Goal: Task Accomplishment & Management: Manage account settings

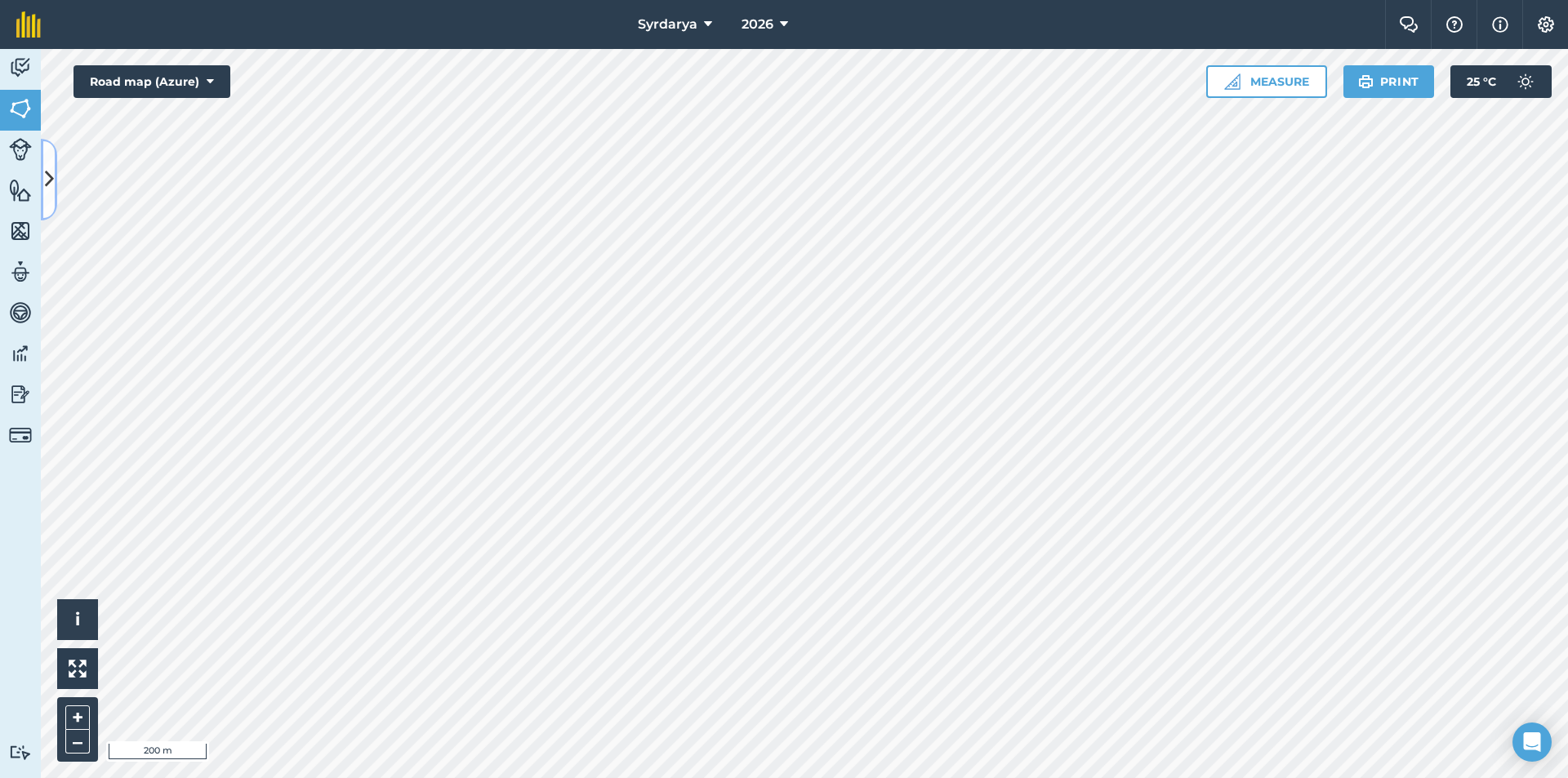
drag, startPoint x: 49, startPoint y: 159, endPoint x: 51, endPoint y: 150, distance: 9.2
click at [50, 159] on button at bounding box center [48, 180] width 16 height 82
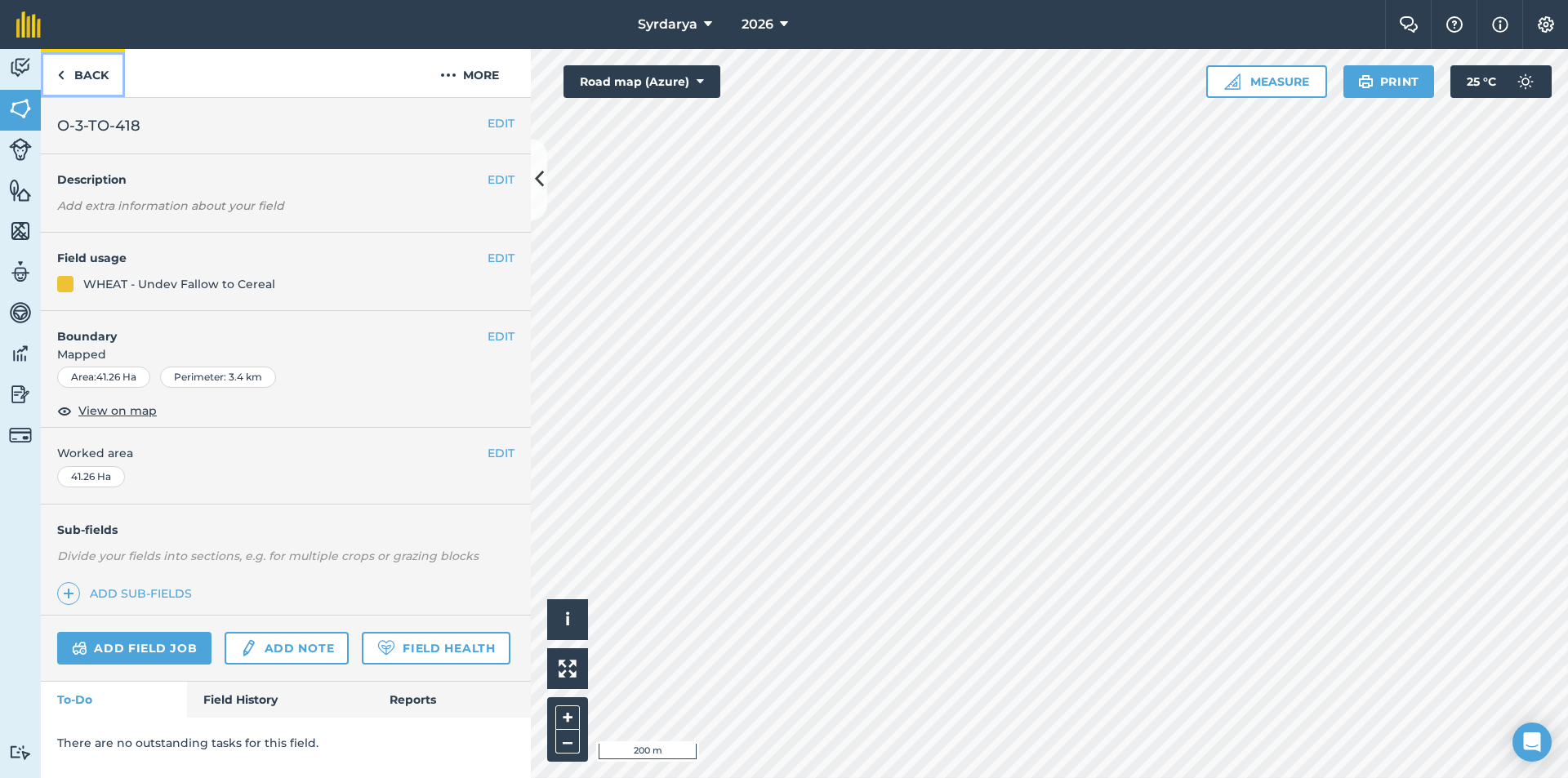
click at [61, 79] on img at bounding box center [60, 75] width 8 height 20
click at [104, 84] on link "Back" at bounding box center [82, 73] width 84 height 48
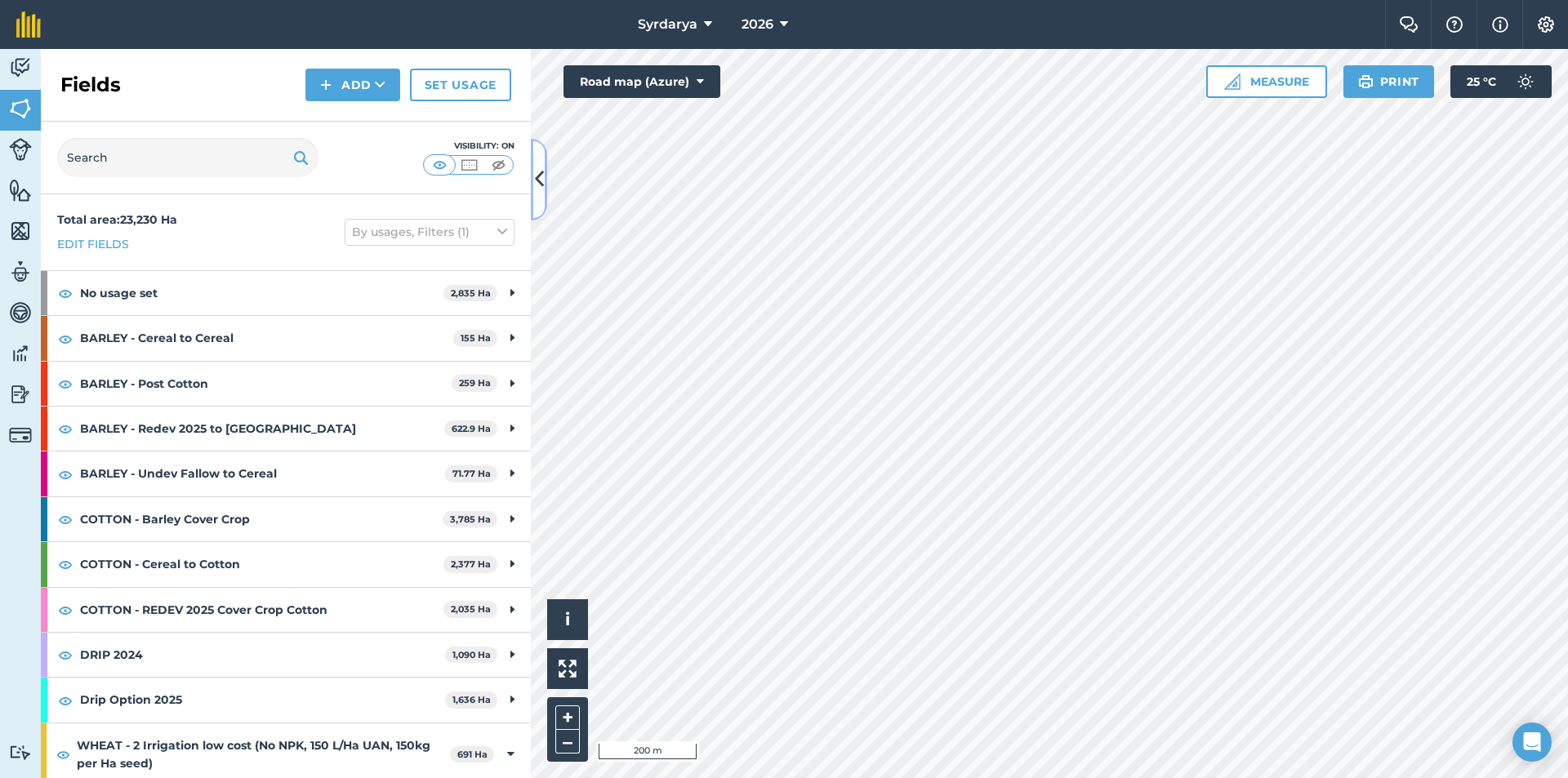
click at [540, 162] on button at bounding box center [539, 180] width 16 height 82
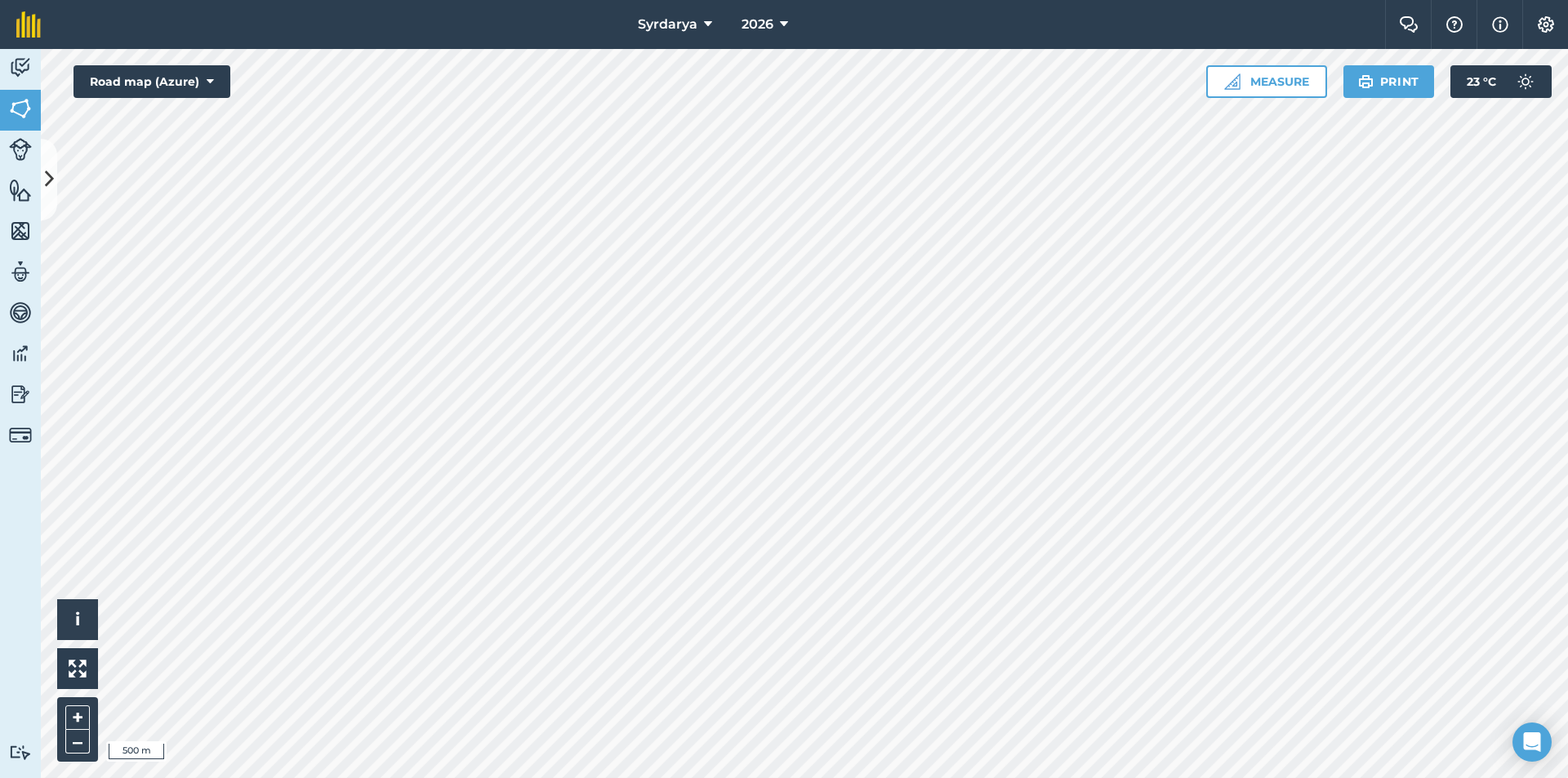
click at [1087, 777] on html "Syrdarya 2026 Farm Chat Help Info Settings Syrdarya - 2026 Reproduced with the …" at bounding box center [784, 389] width 1568 height 778
click at [1236, 68] on div "Hello i © 2025 TomTom, Microsoft 500 m + – Road map (Azure) Measure Print 19 ° C" at bounding box center [804, 414] width 1527 height 730
click at [56, 184] on button at bounding box center [48, 180] width 16 height 82
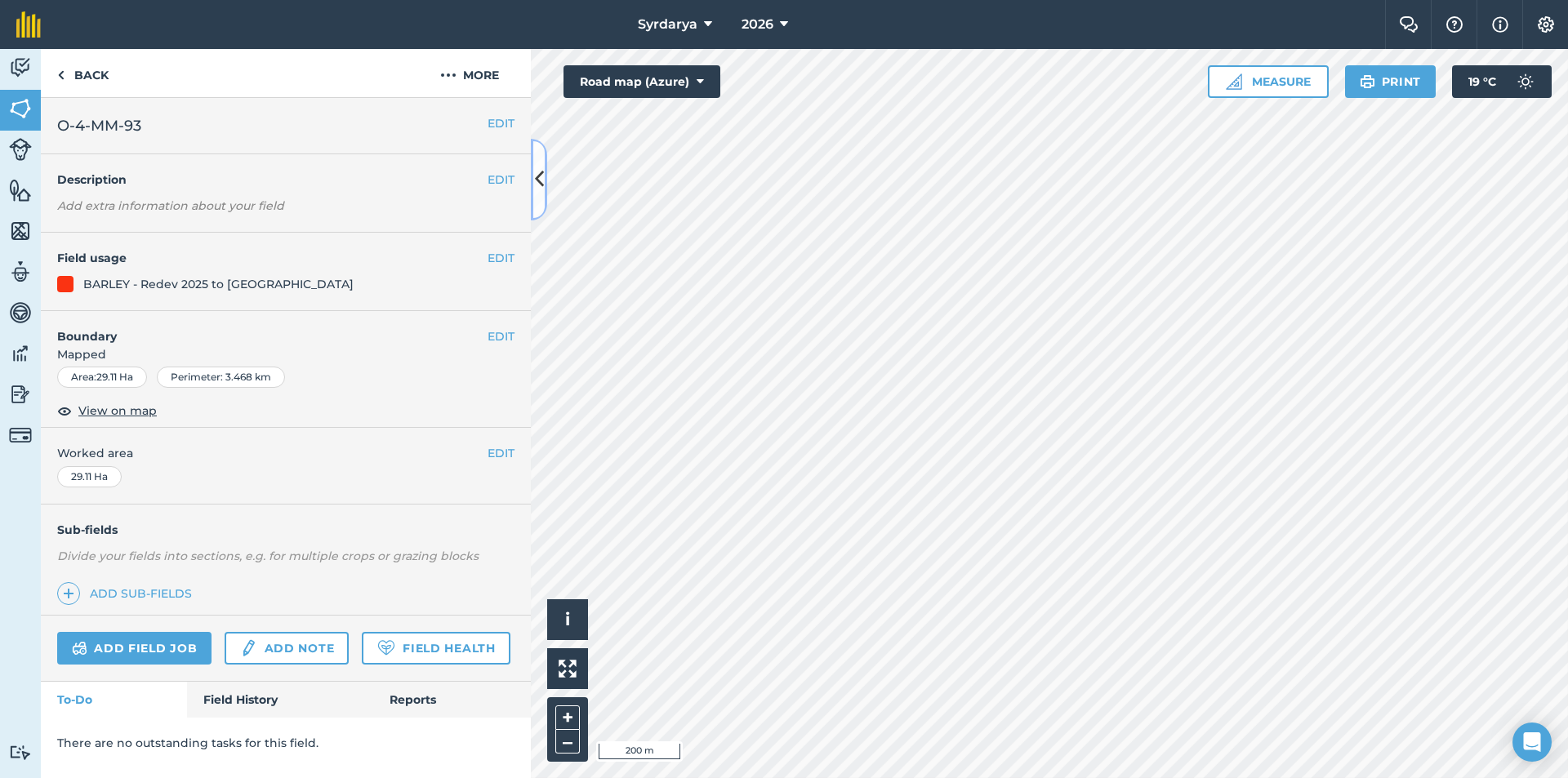
click at [536, 175] on icon at bounding box center [539, 179] width 9 height 28
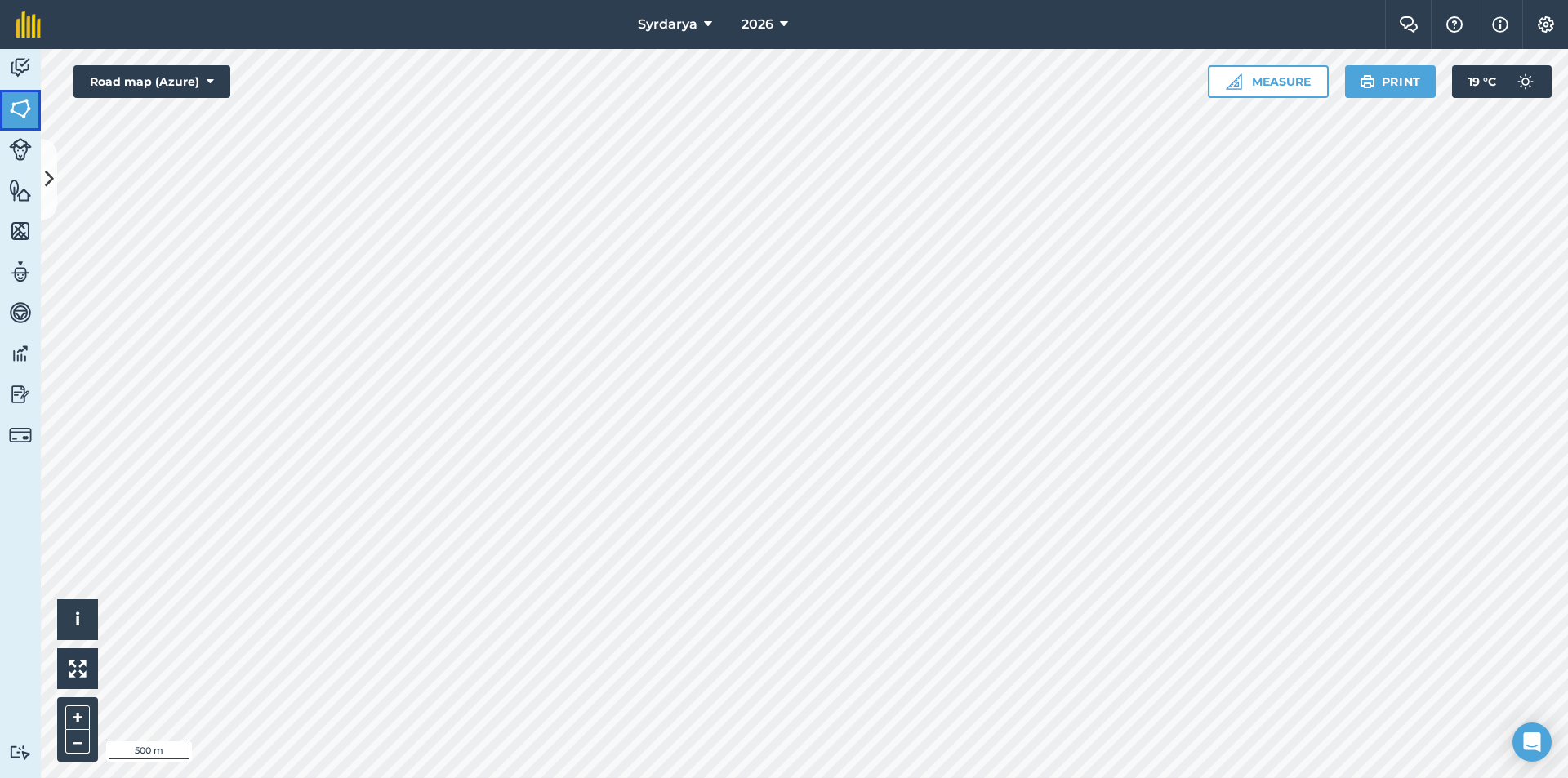
click at [22, 111] on img at bounding box center [20, 109] width 22 height 24
click at [54, 187] on button at bounding box center [48, 180] width 16 height 82
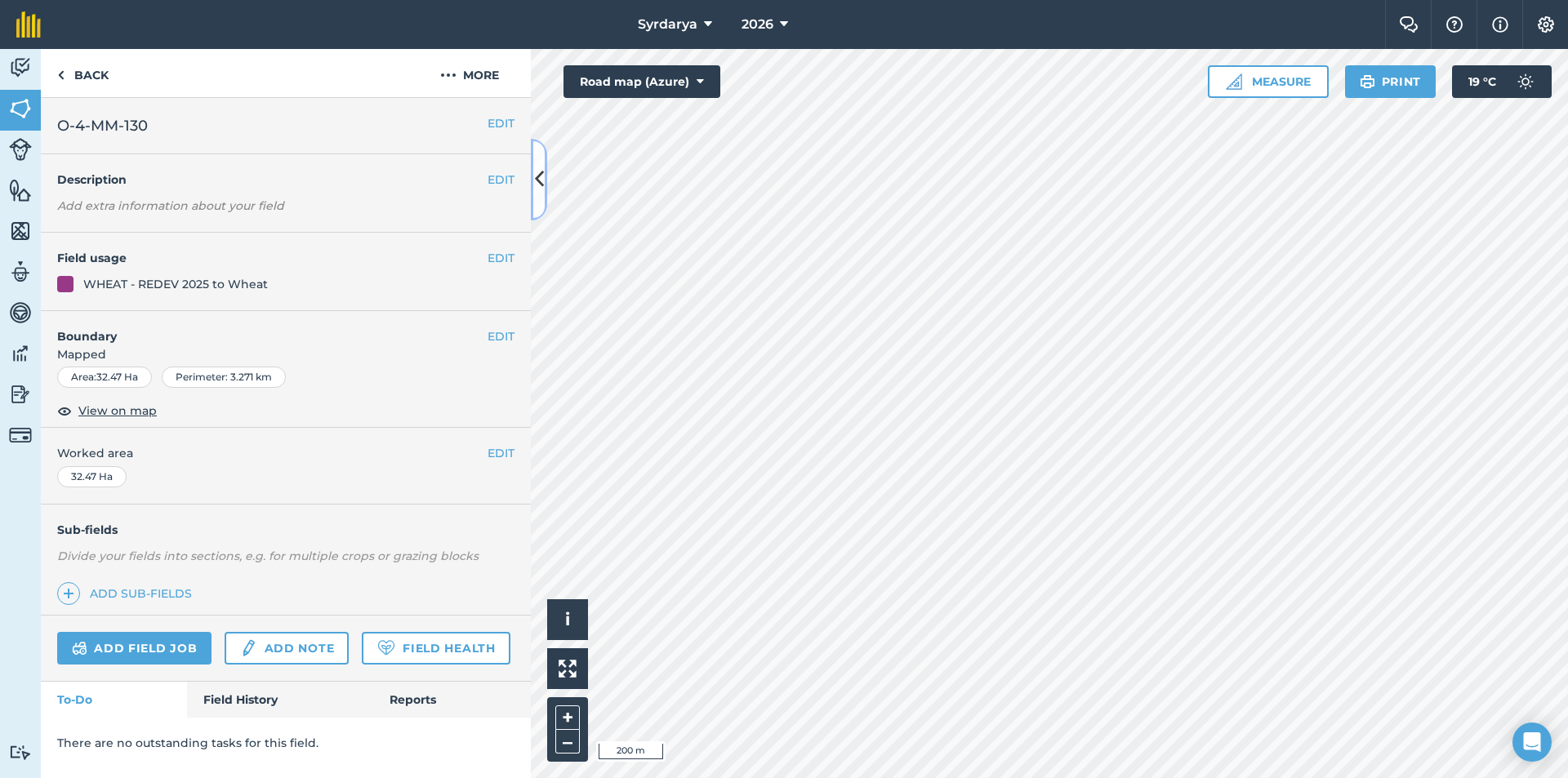
click at [541, 178] on icon at bounding box center [539, 179] width 9 height 28
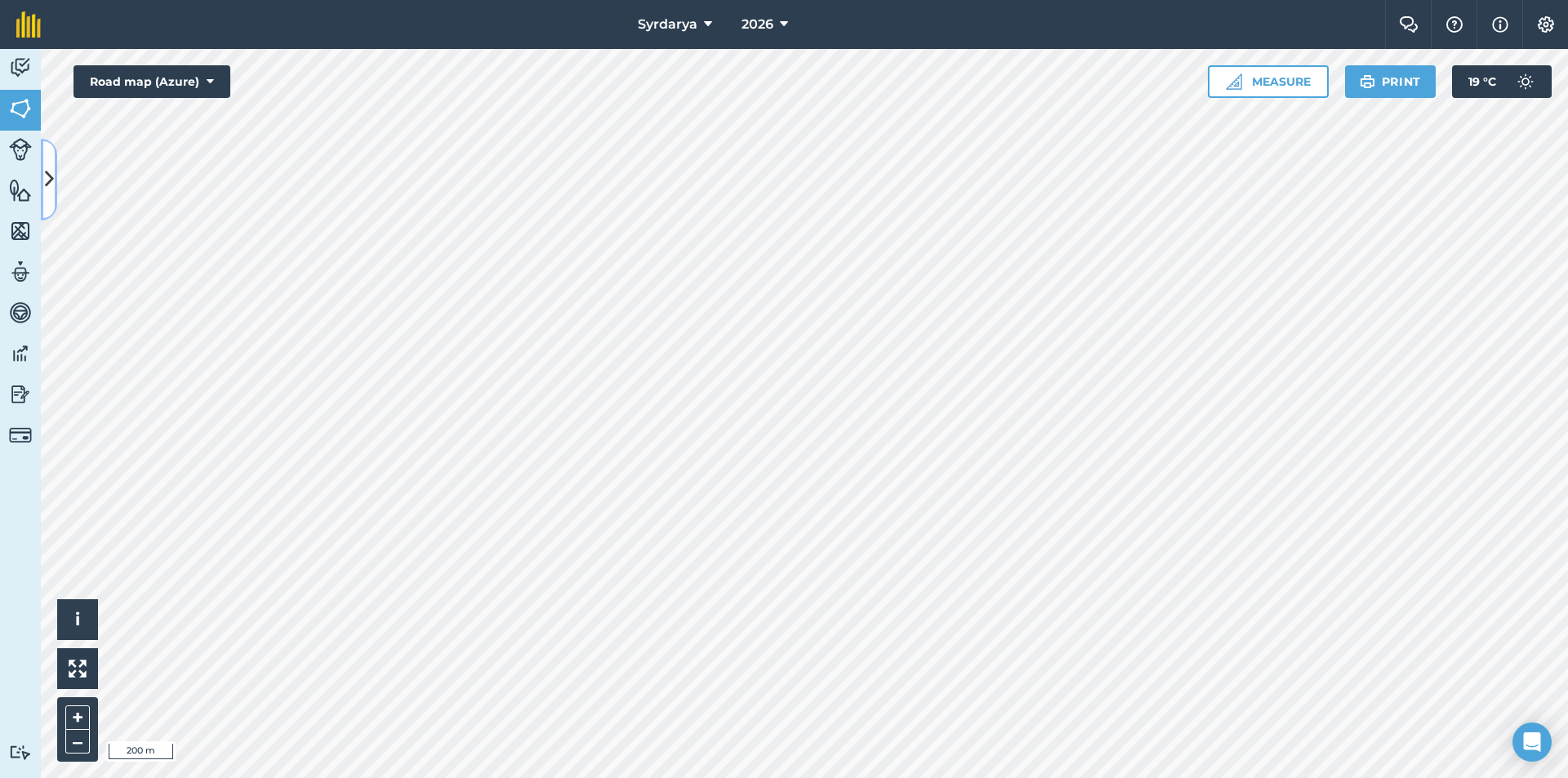
click at [47, 173] on icon at bounding box center [49, 179] width 9 height 28
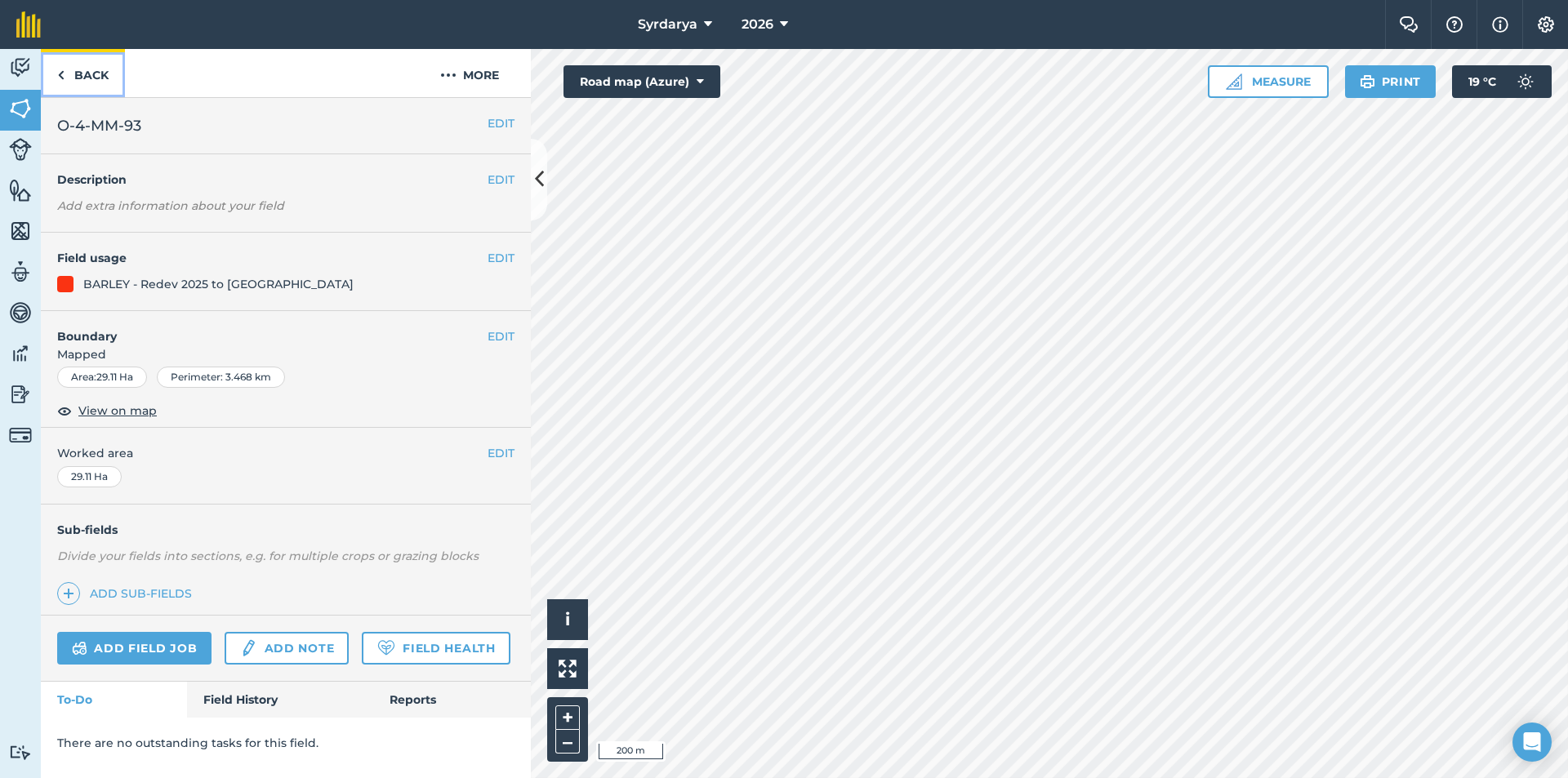
click at [64, 68] on img at bounding box center [60, 75] width 8 height 20
click at [98, 80] on link "Back" at bounding box center [82, 73] width 84 height 48
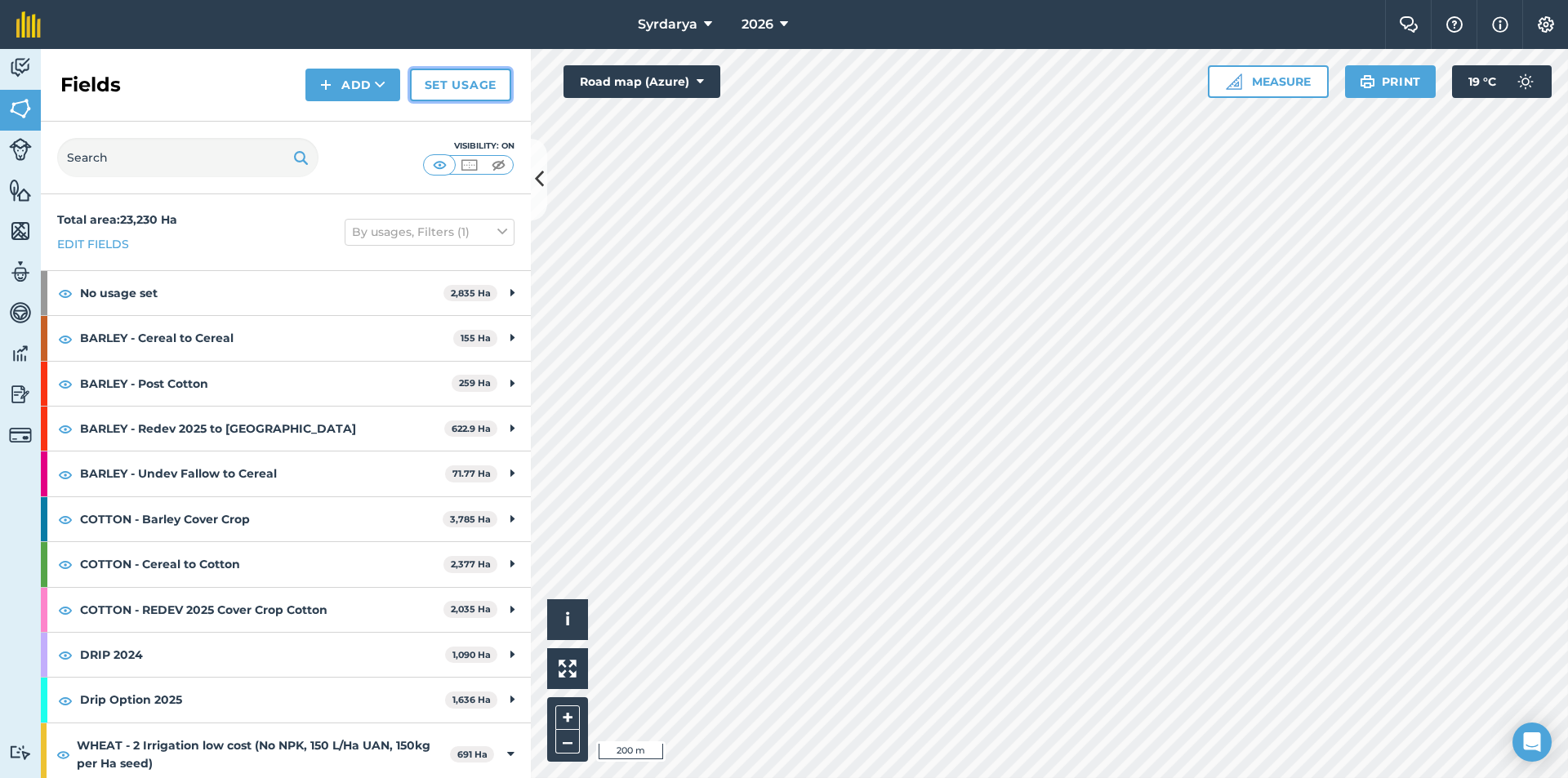
click at [453, 87] on link "Set usage" at bounding box center [460, 85] width 101 height 33
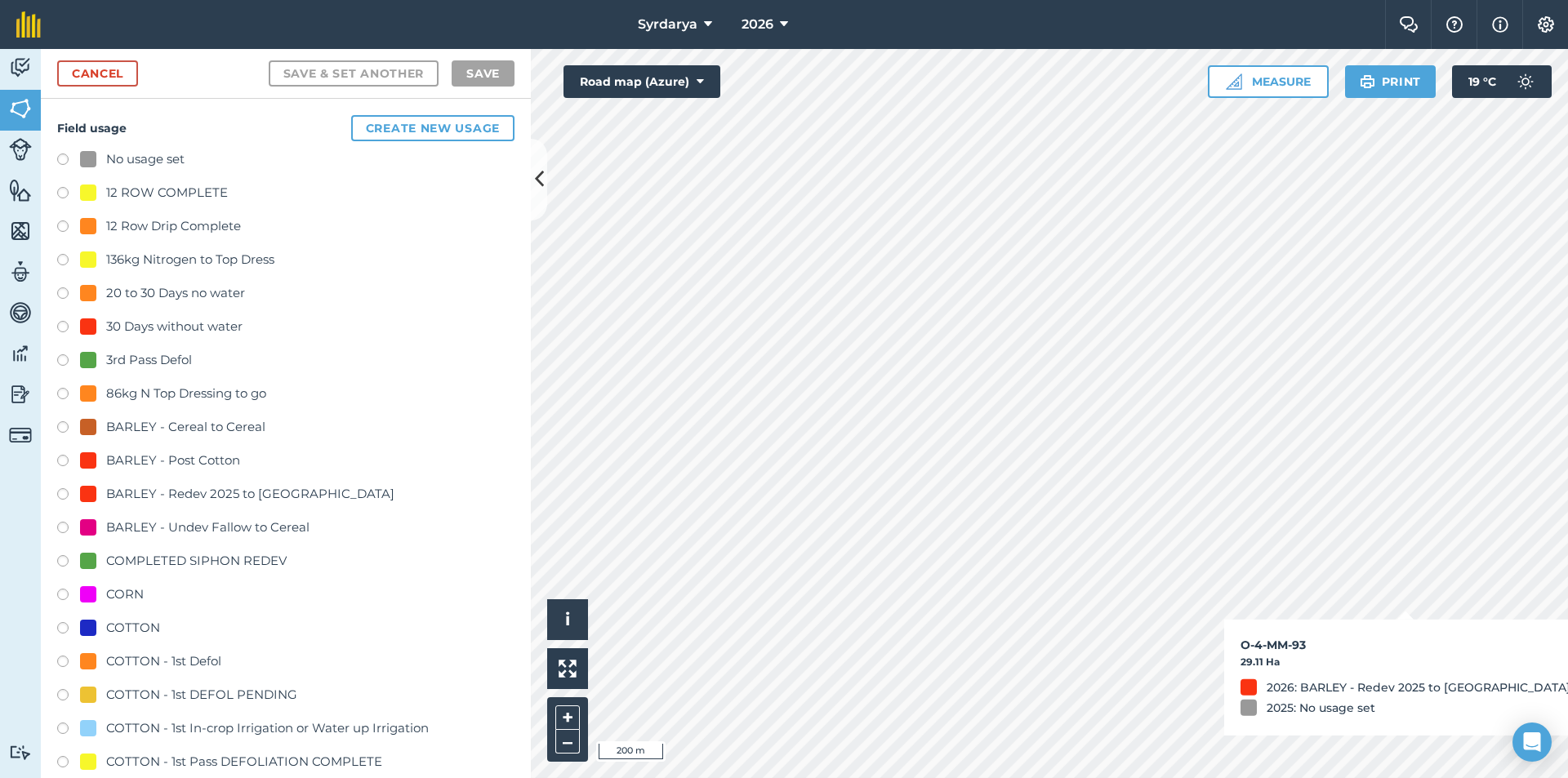
checkbox input "true"
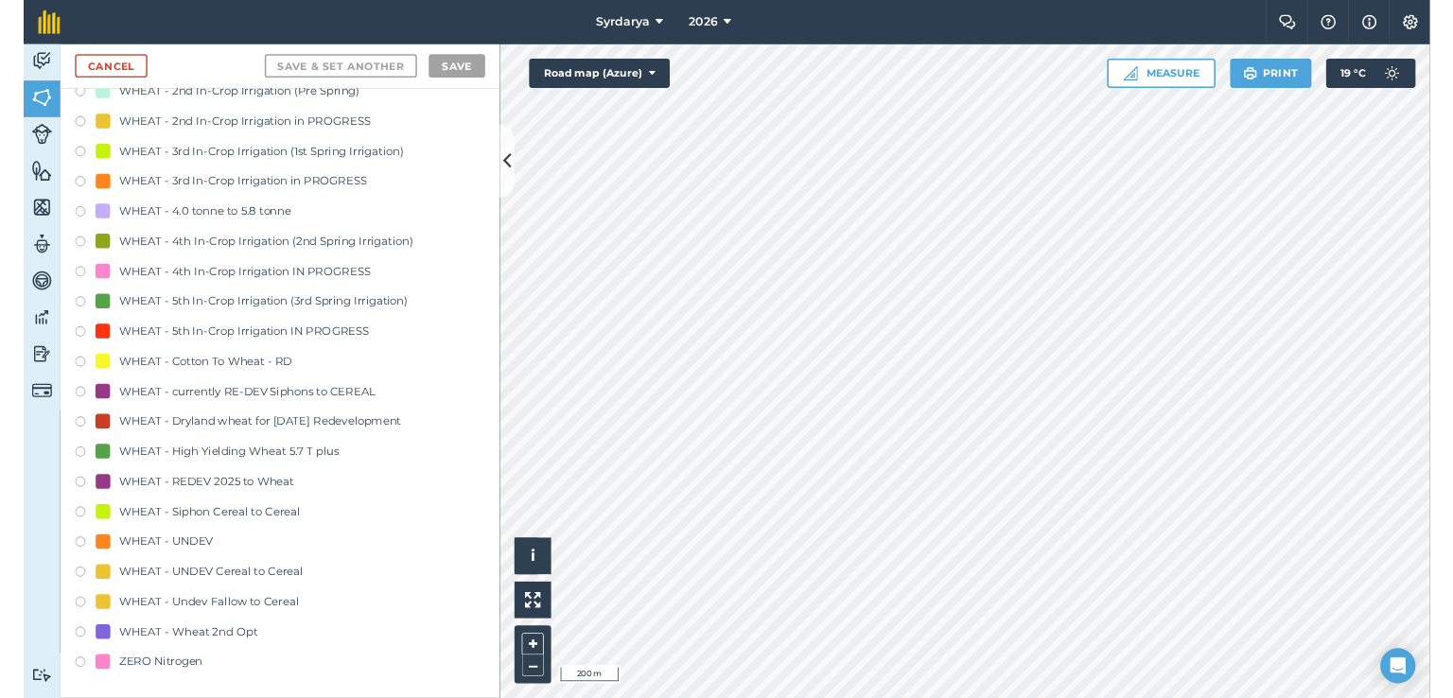
scroll to position [4256, 0]
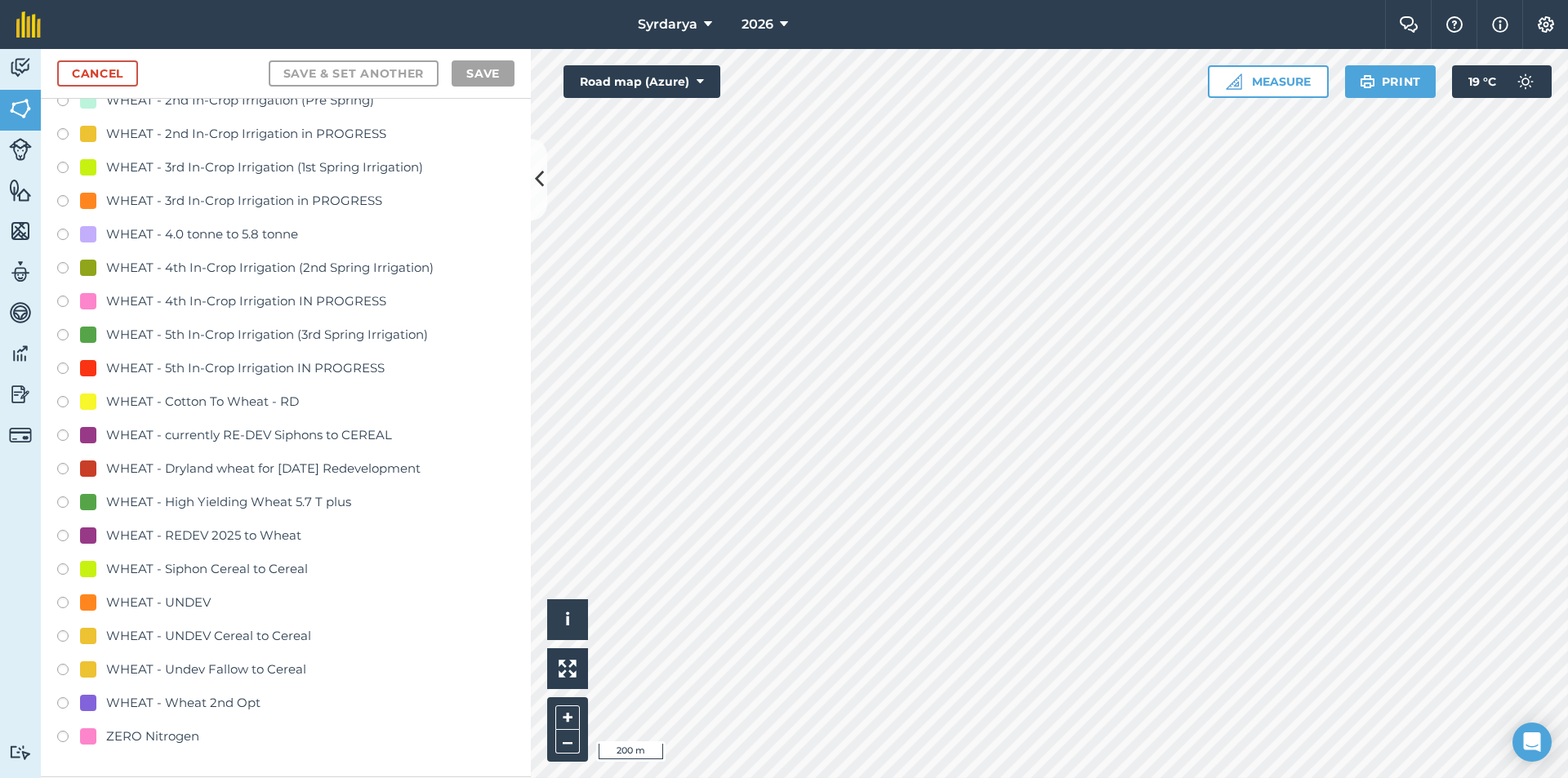
click at [264, 534] on div "WHEAT - REDEV 2025 to Wheat" at bounding box center [204, 535] width 195 height 20
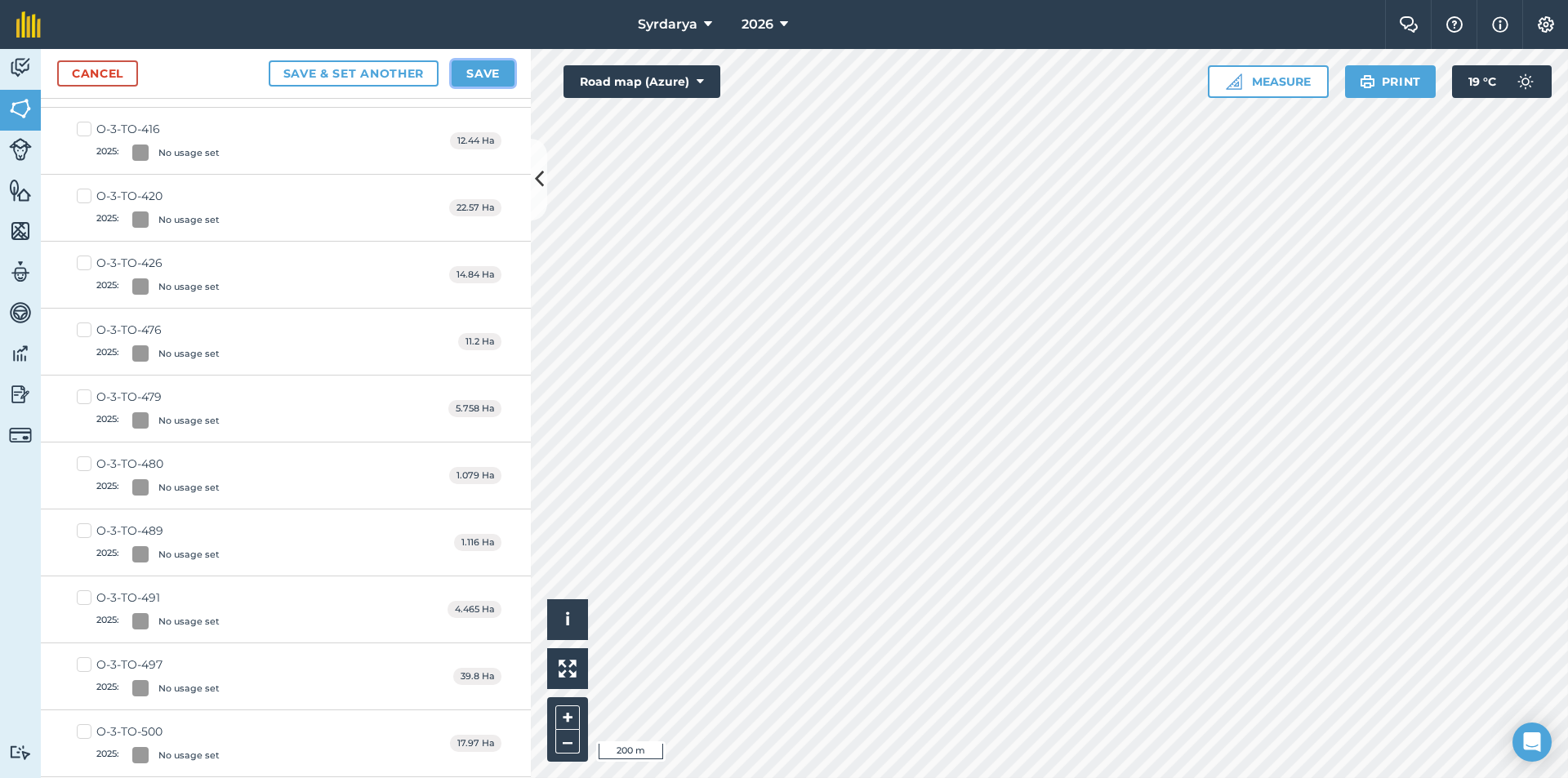
click at [484, 67] on button "Save" at bounding box center [483, 73] width 63 height 26
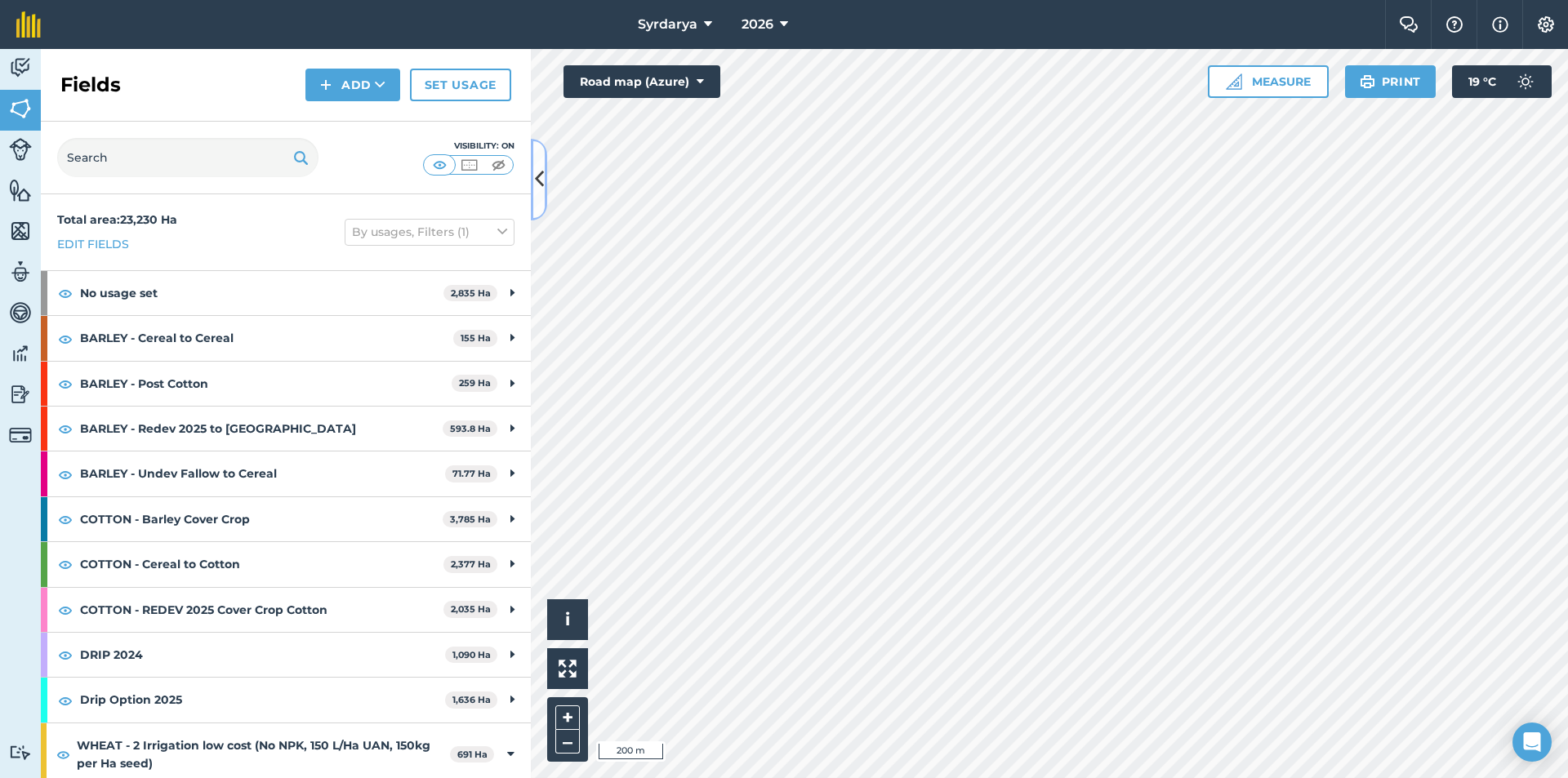
click at [543, 161] on button at bounding box center [539, 180] width 16 height 82
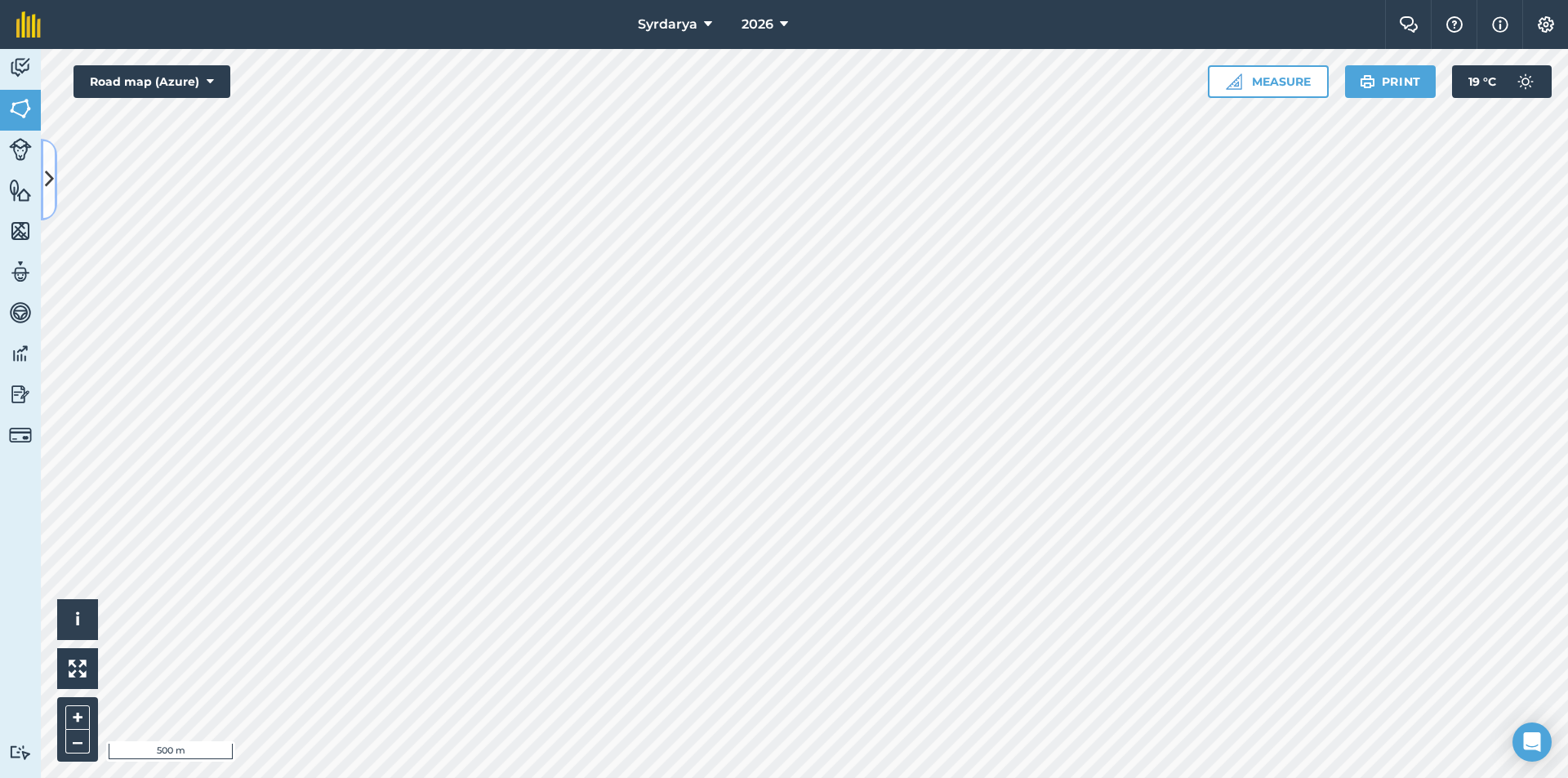
click at [47, 168] on icon at bounding box center [49, 179] width 9 height 28
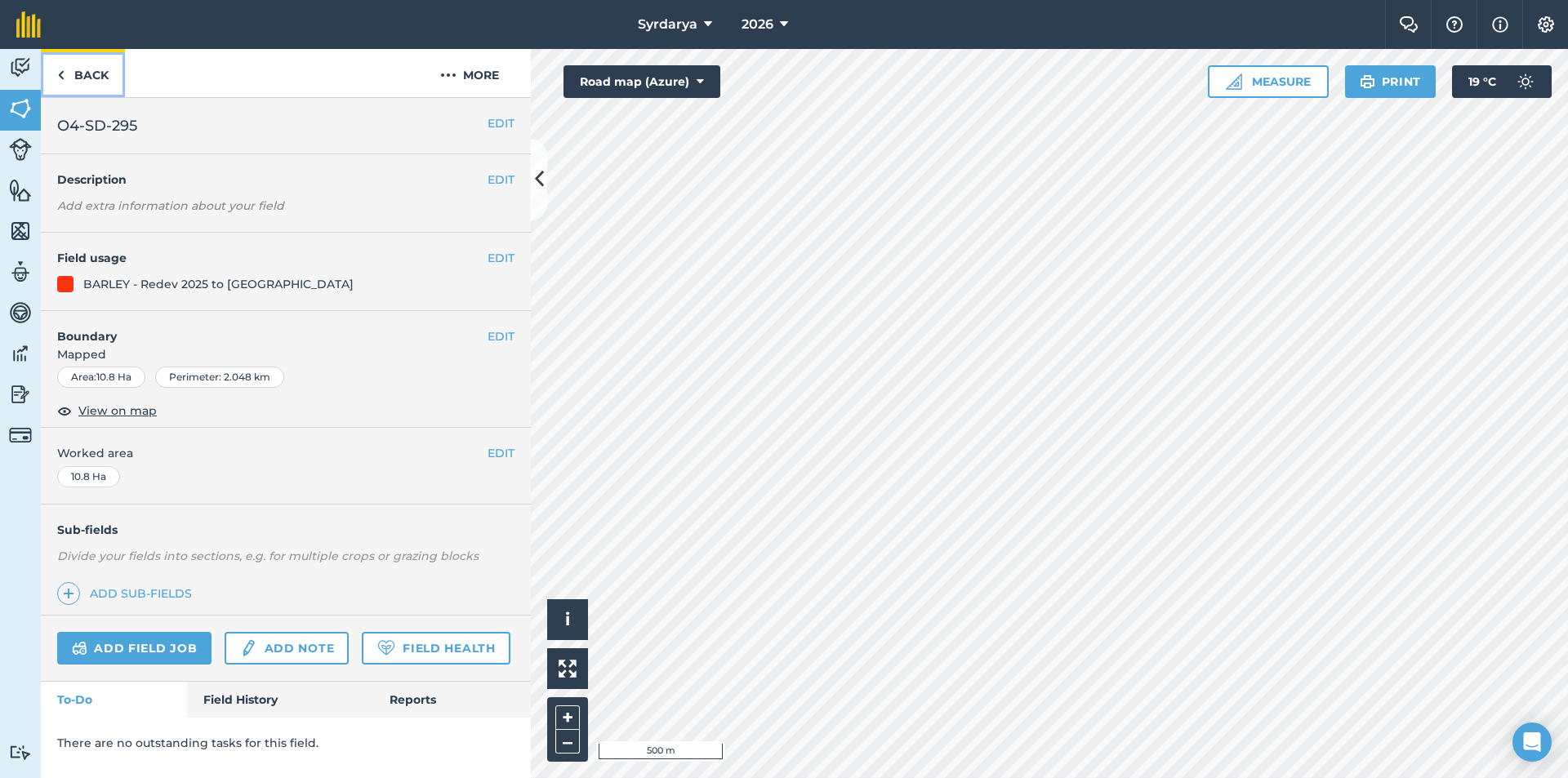
click at [86, 75] on link "Back" at bounding box center [82, 73] width 84 height 48
click at [85, 78] on link "Back" at bounding box center [82, 73] width 84 height 48
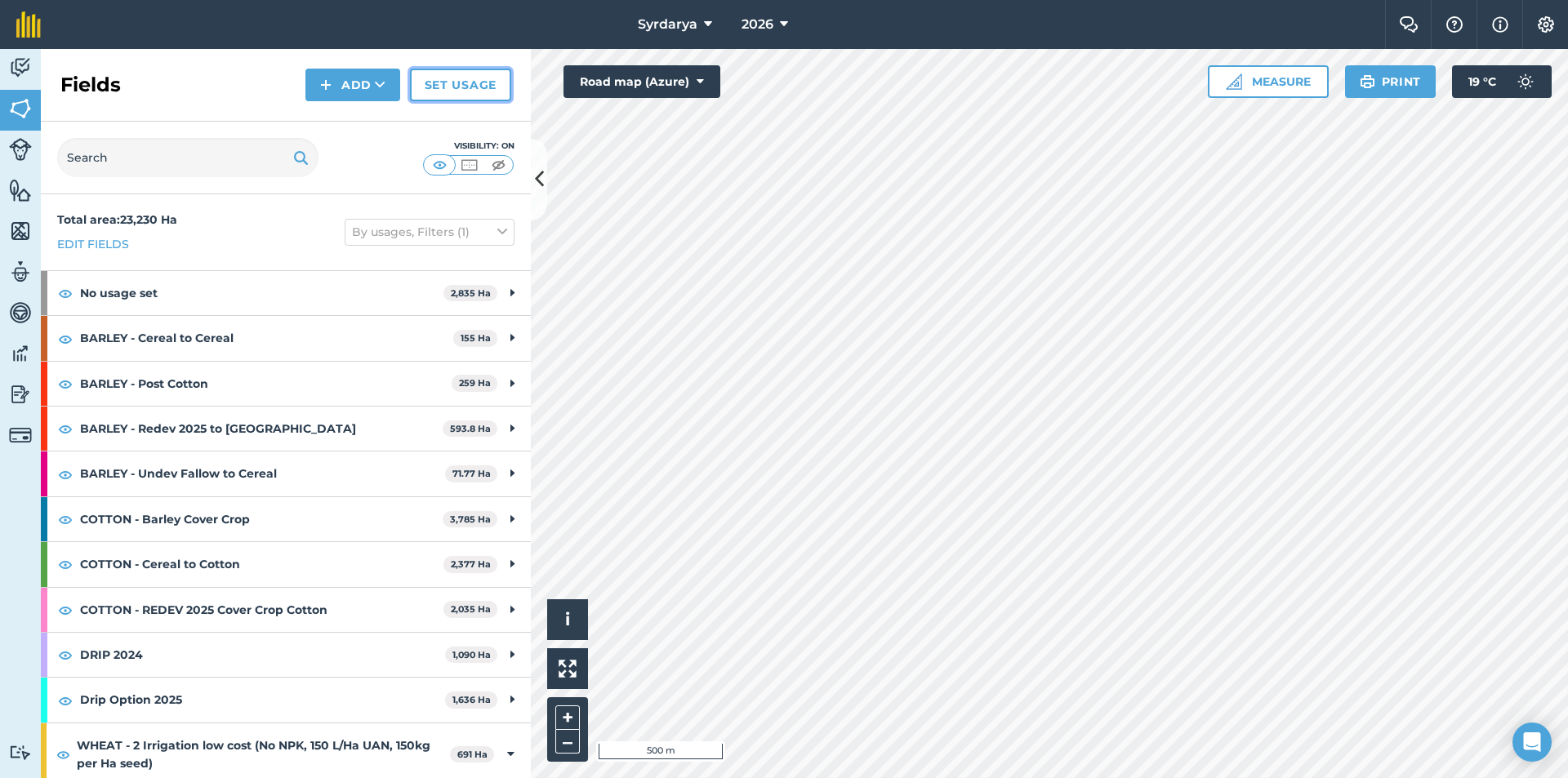
click at [458, 83] on link "Set usage" at bounding box center [460, 85] width 101 height 33
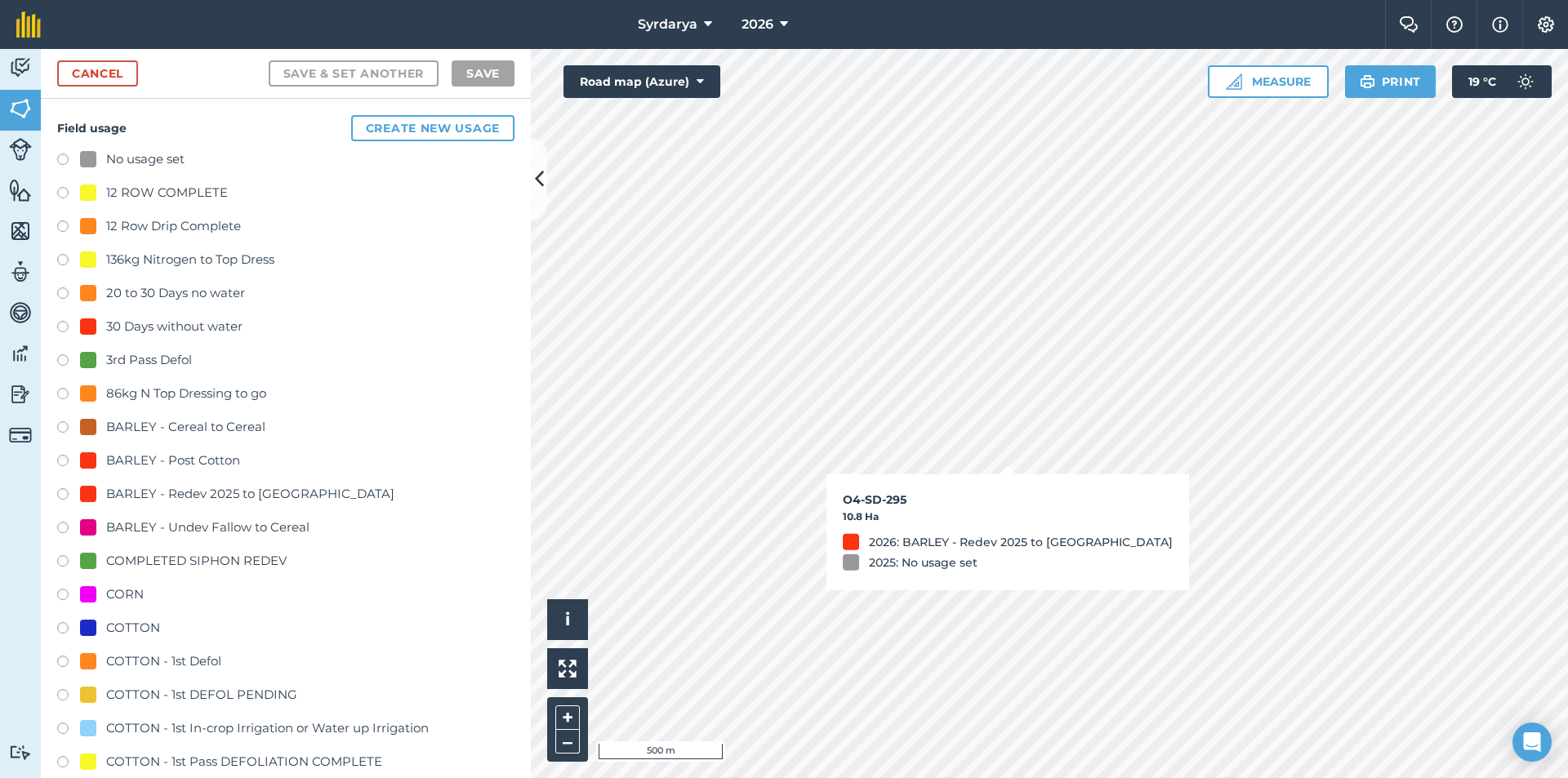
checkbox input "true"
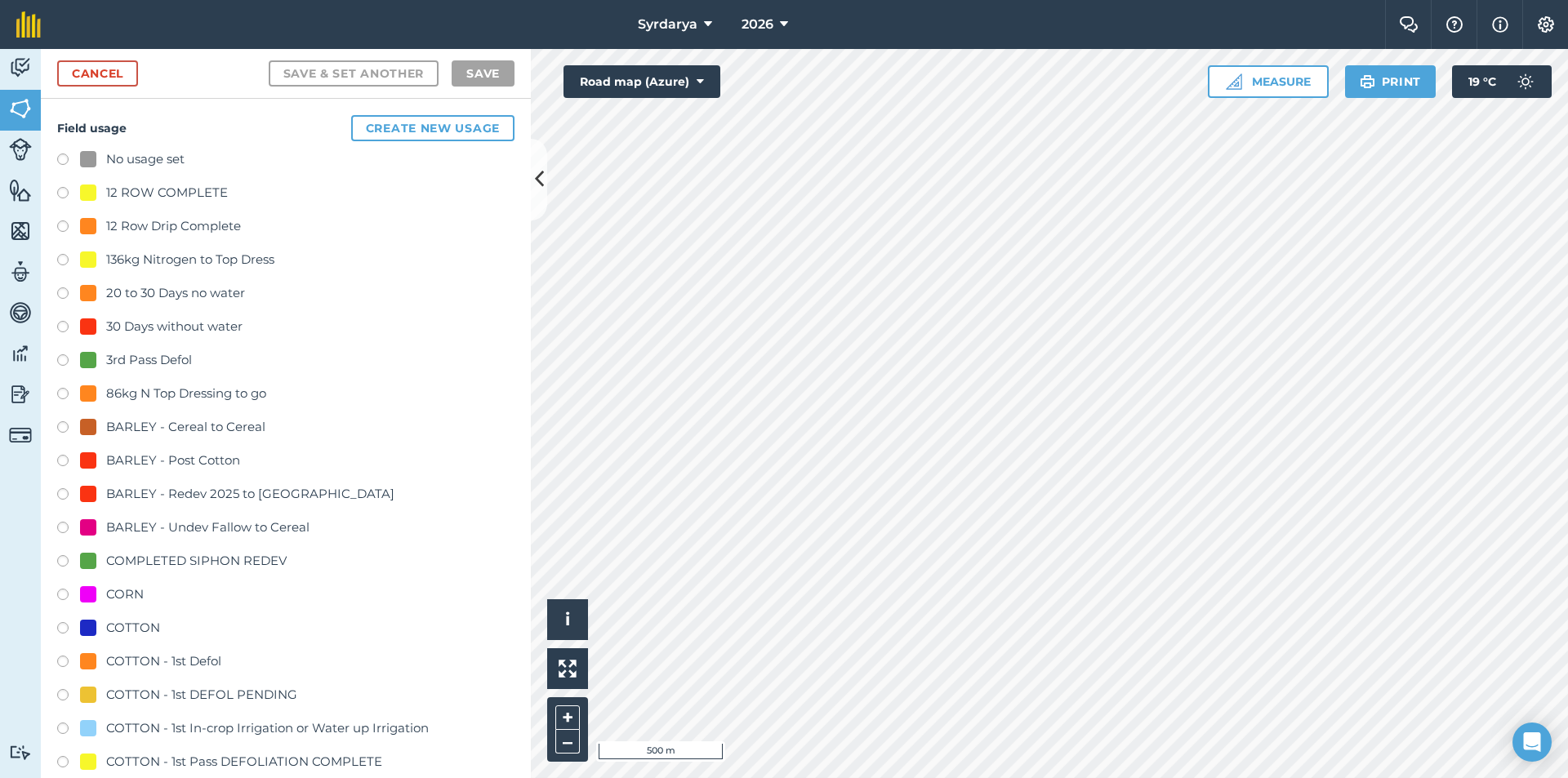
click at [170, 161] on div "No usage set" at bounding box center [145, 159] width 79 height 20
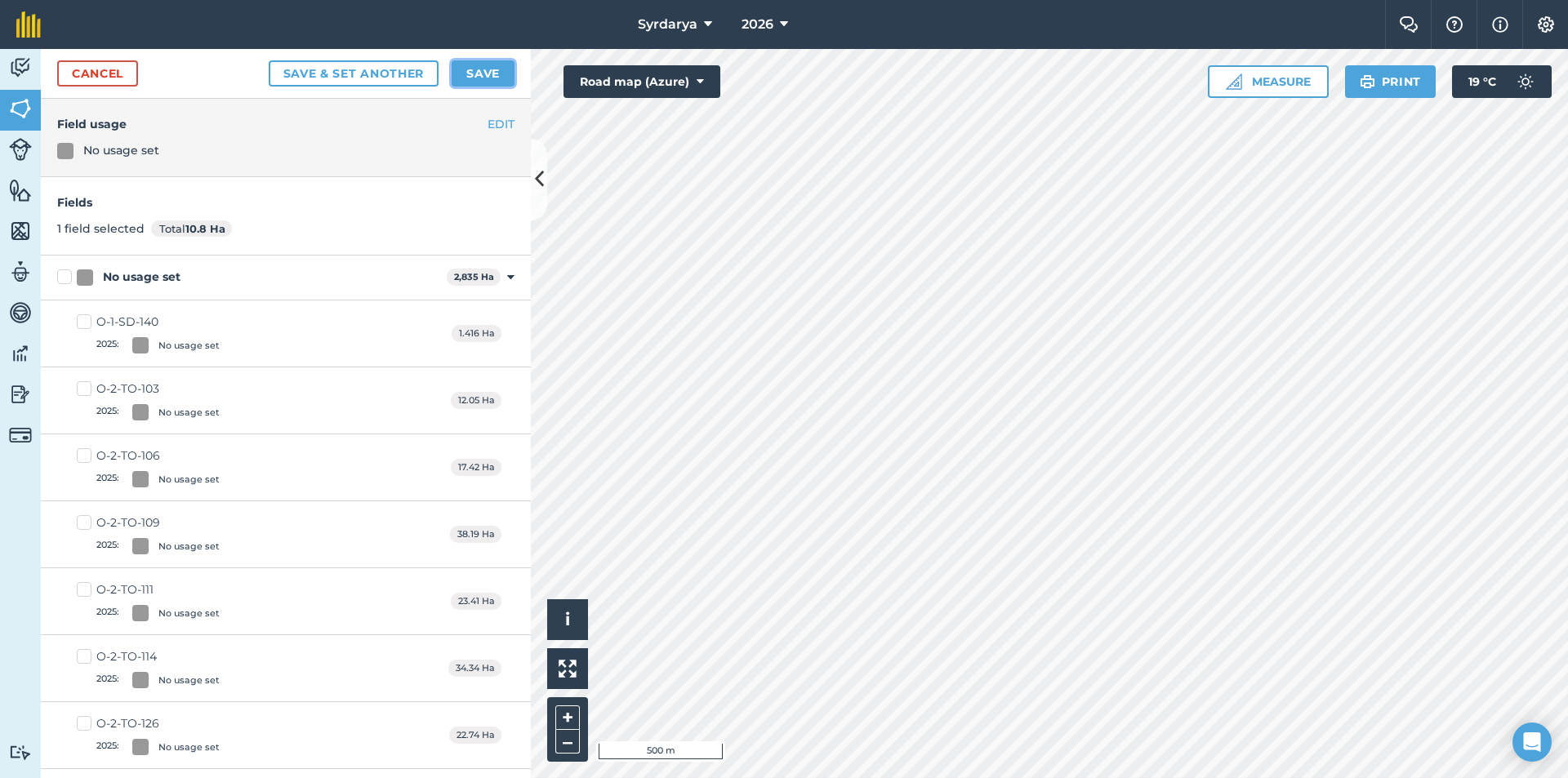
click at [471, 76] on button "Save" at bounding box center [483, 73] width 63 height 26
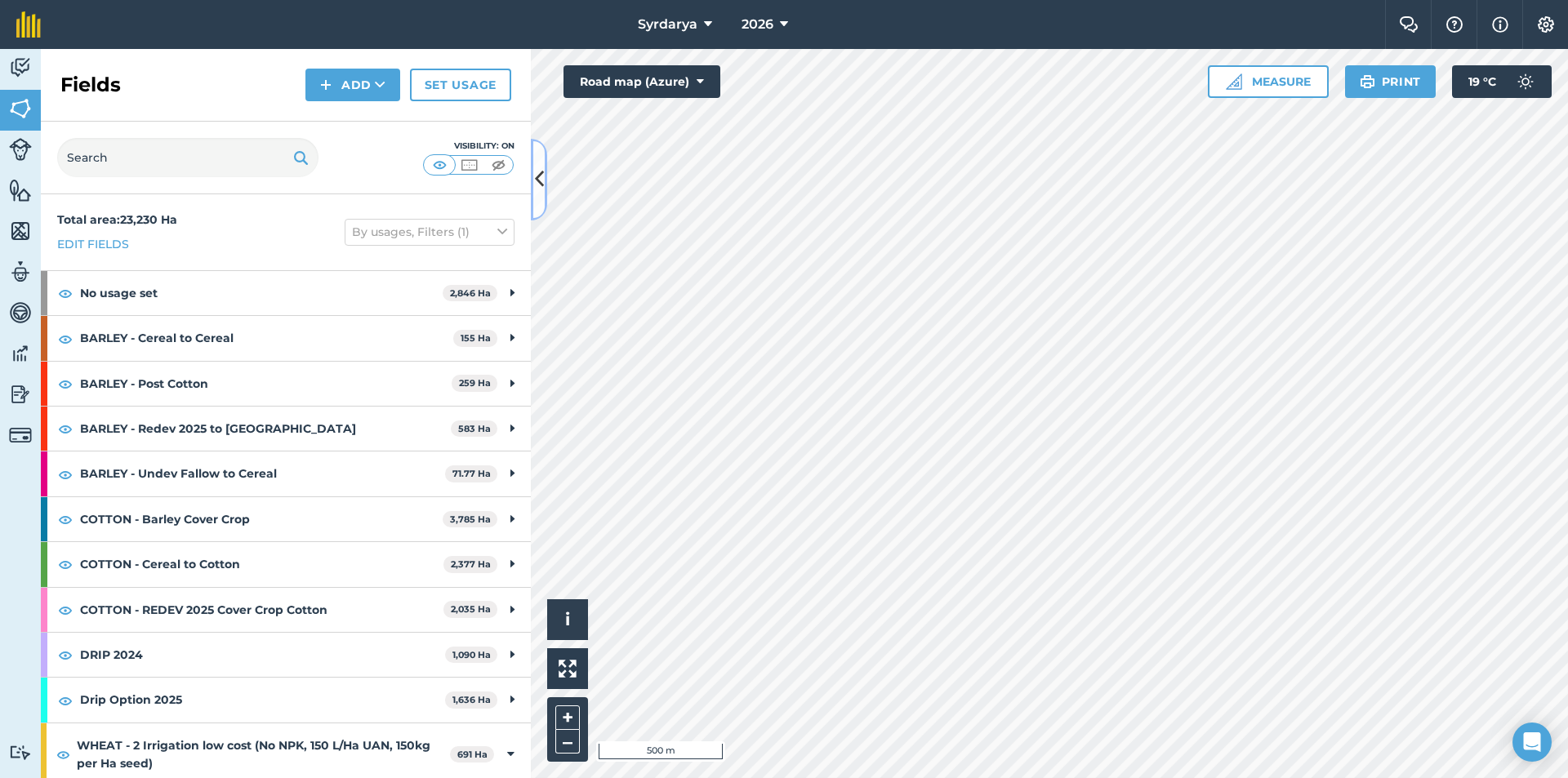
click at [538, 180] on icon at bounding box center [539, 179] width 9 height 28
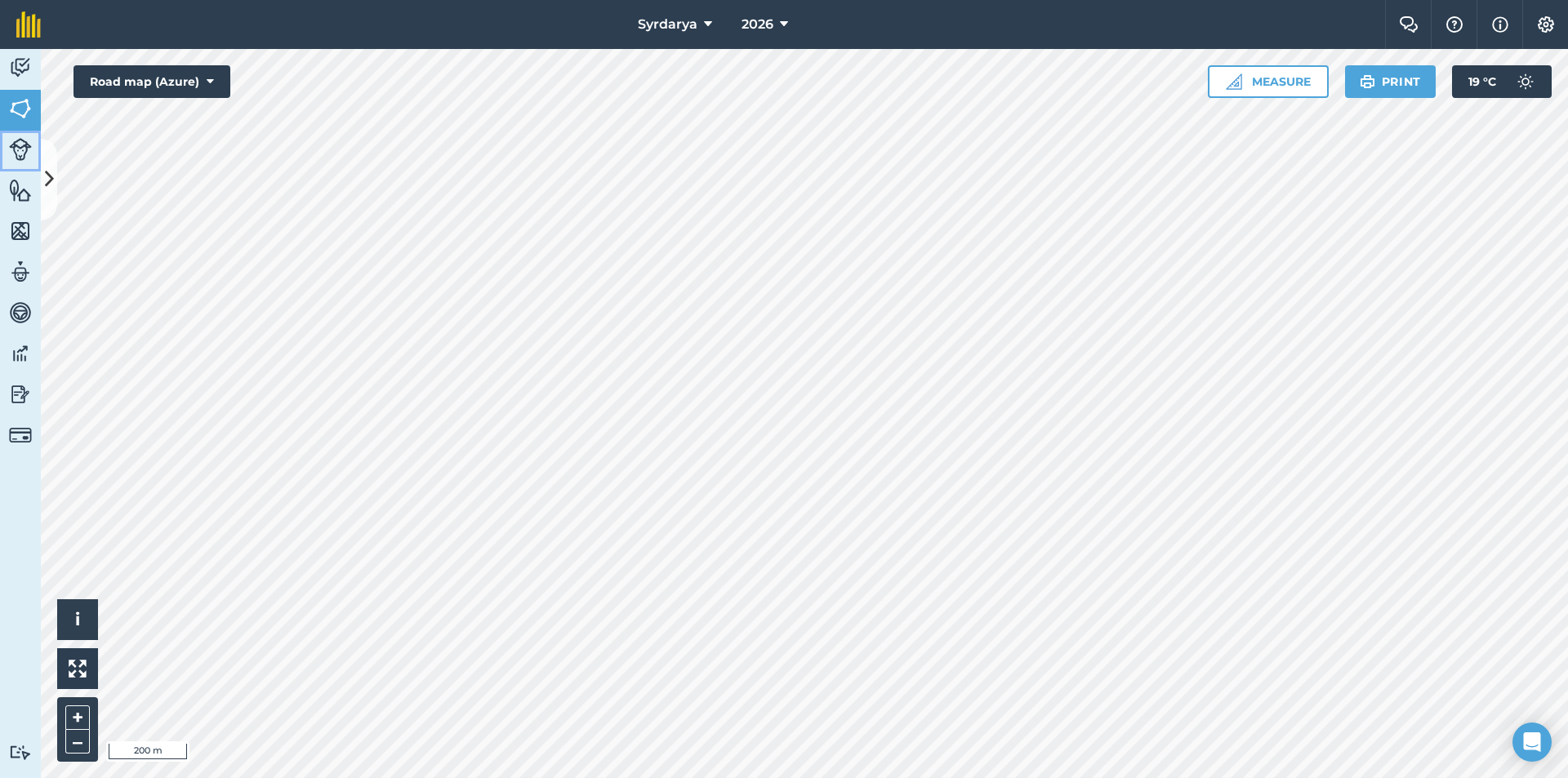
click at [36, 168] on link "Livestock" at bounding box center [20, 150] width 41 height 41
click at [22, 109] on img at bounding box center [20, 109] width 22 height 24
click at [52, 183] on icon at bounding box center [49, 179] width 9 height 28
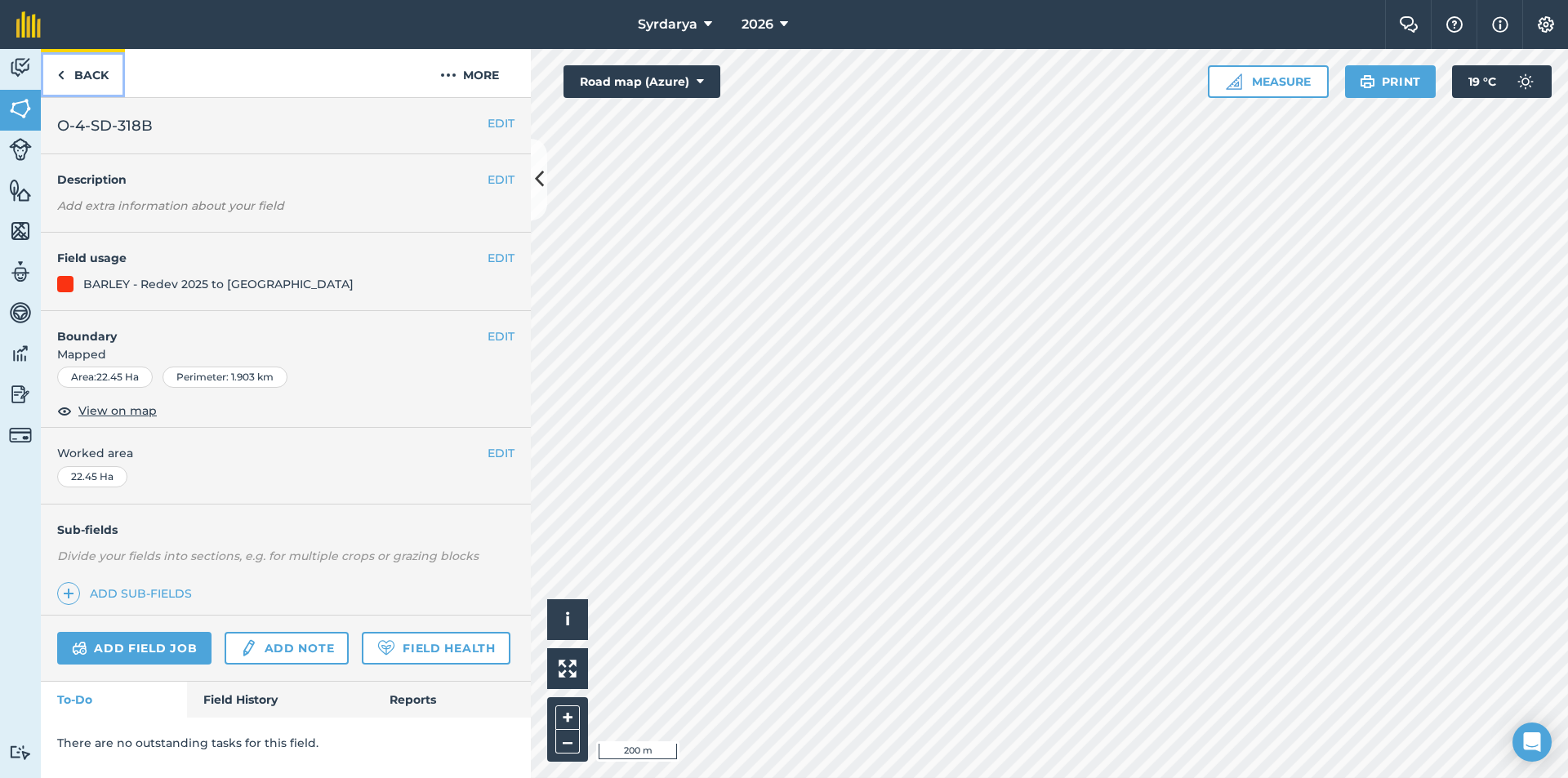
click at [96, 76] on link "Back" at bounding box center [82, 73] width 84 height 48
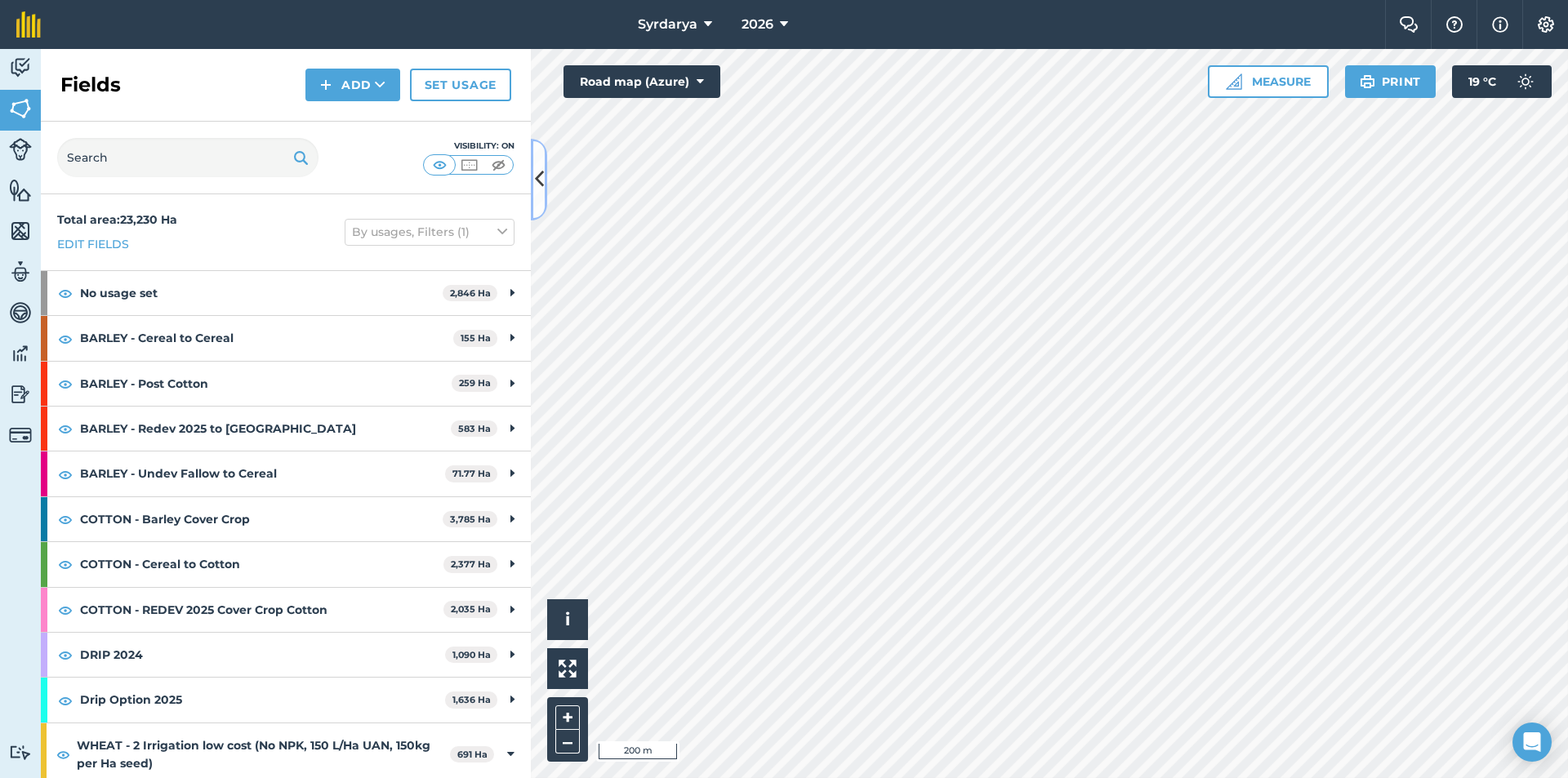
click at [539, 187] on icon at bounding box center [539, 179] width 9 height 28
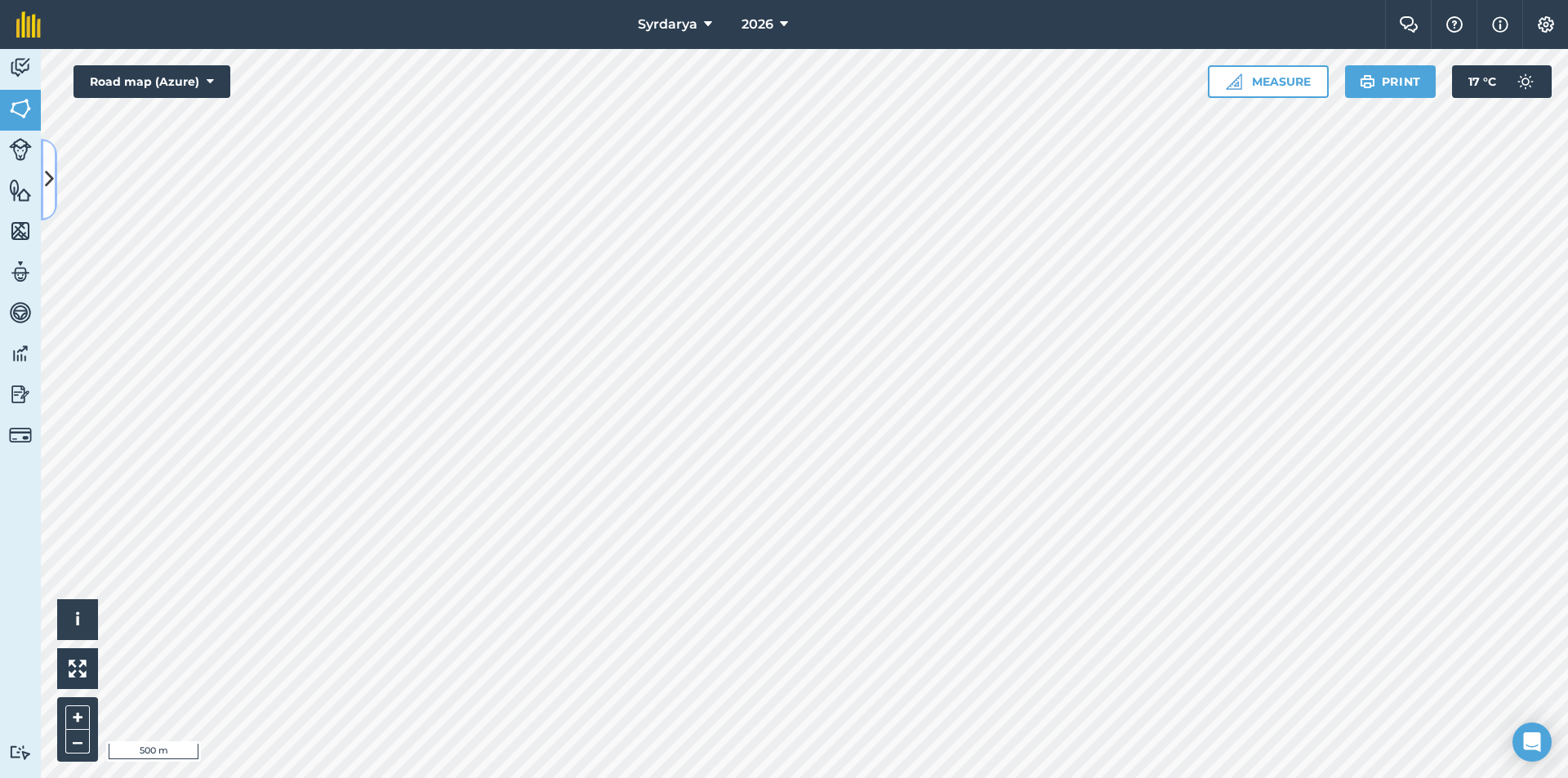
click at [53, 168] on icon at bounding box center [49, 179] width 9 height 28
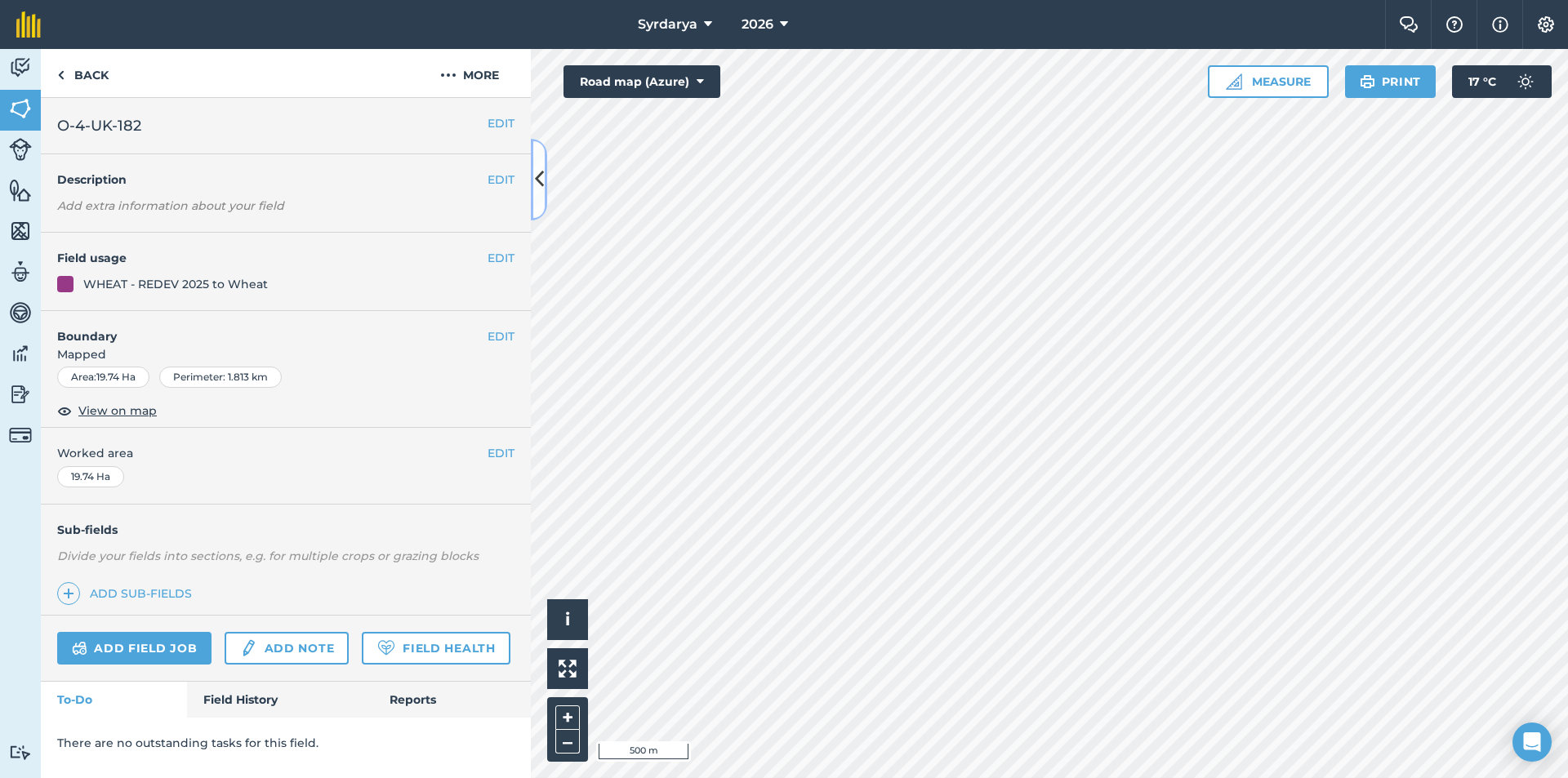
click at [534, 176] on icon at bounding box center [539, 179] width 9 height 28
